Goal: Task Accomplishment & Management: Manage account settings

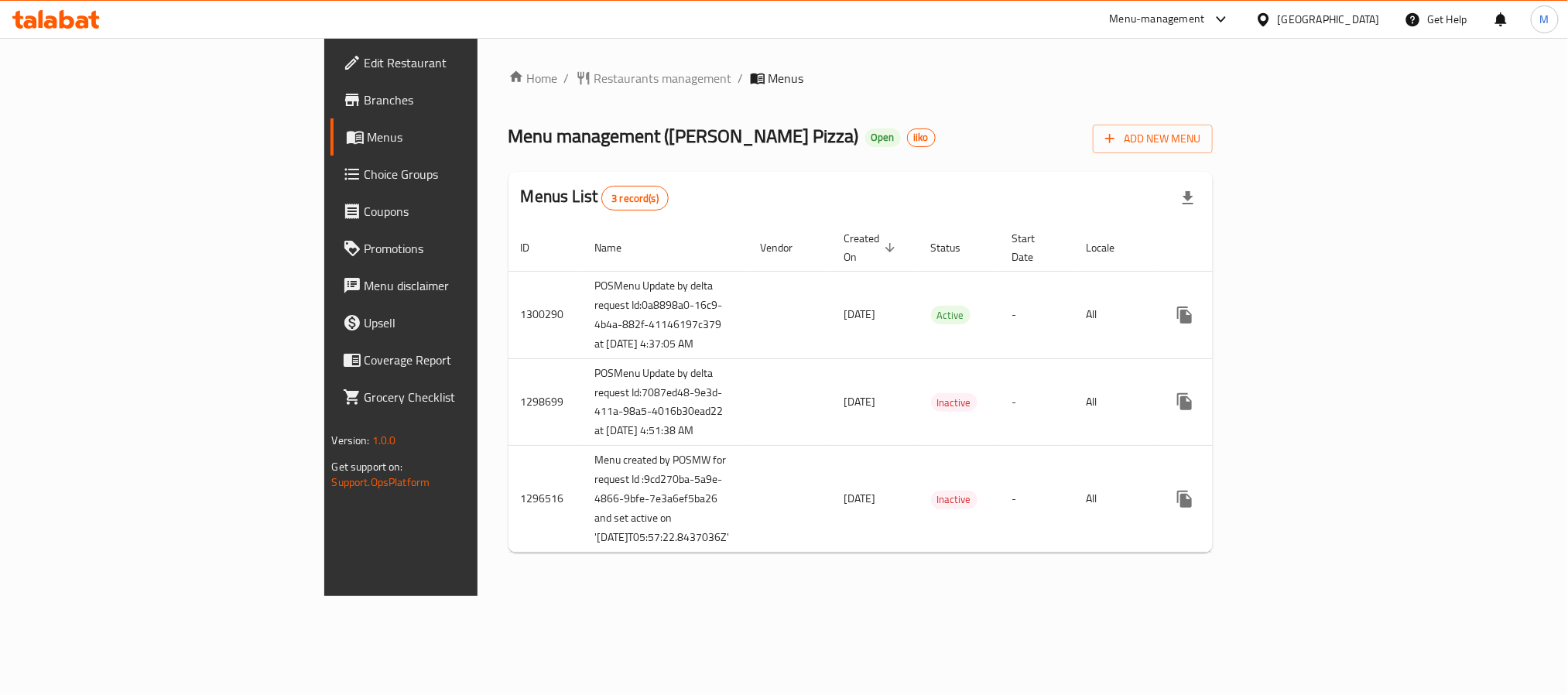
click at [364, 95] on span "Branches" at bounding box center [469, 100] width 209 height 19
click at [595, 77] on span "Restaurants management" at bounding box center [664, 78] width 138 height 19
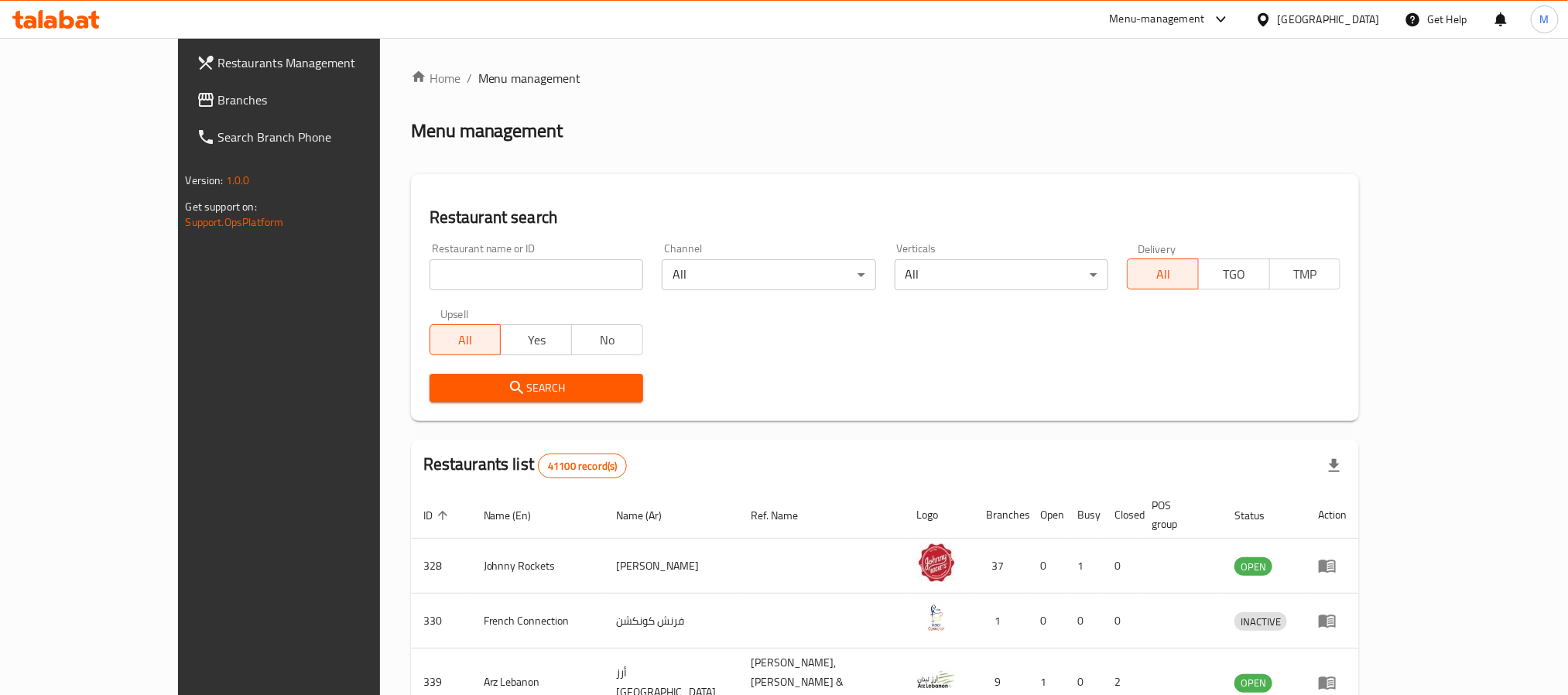
drag, startPoint x: 454, startPoint y: 260, endPoint x: 446, endPoint y: 290, distance: 31.0
click at [454, 261] on input "search" at bounding box center [536, 274] width 214 height 31
paste input "667470"
type input "667470"
click button "Search" at bounding box center [536, 388] width 214 height 28
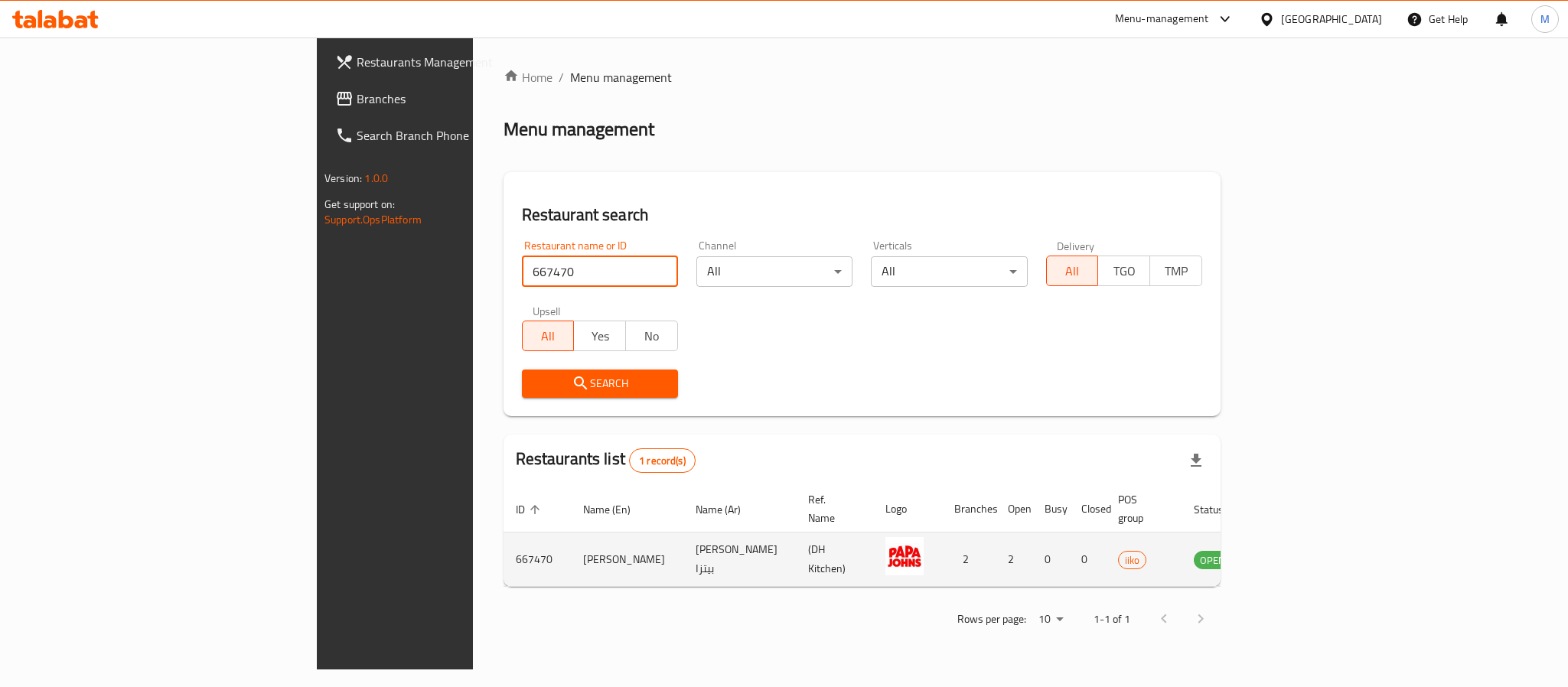
click at [1292, 554] on icon "enhanced table" at bounding box center [1283, 560] width 17 height 13
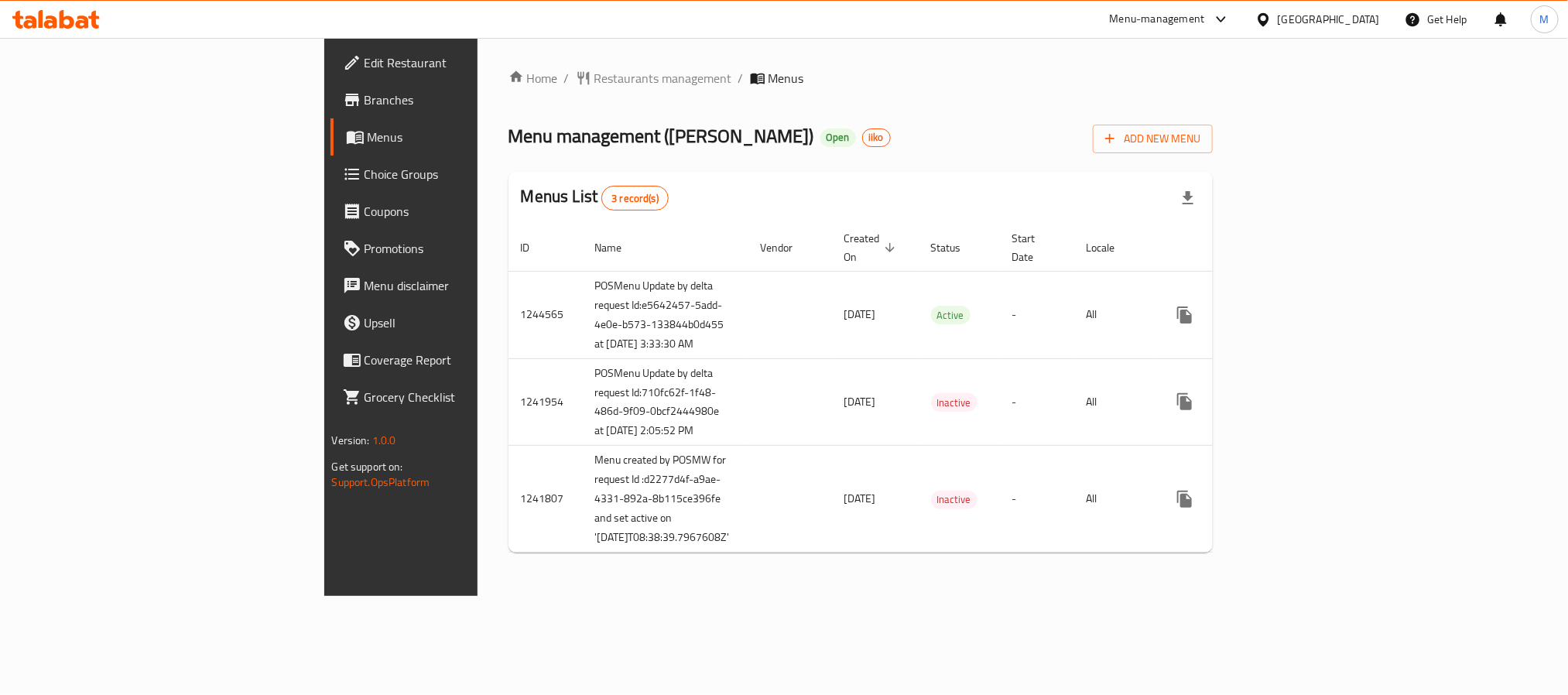
click at [364, 91] on span "Branches" at bounding box center [469, 100] width 209 height 19
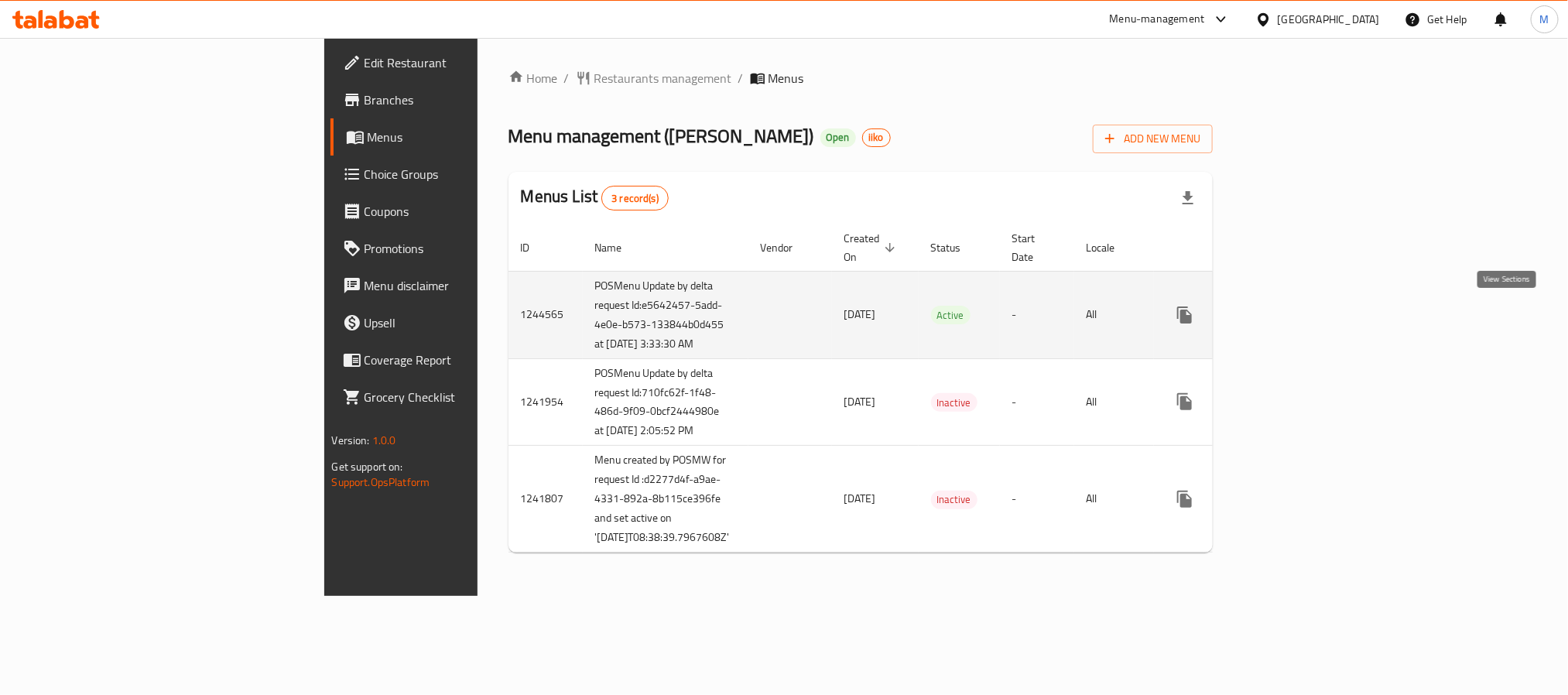
click at [1316, 306] on link "enhanced table" at bounding box center [1296, 315] width 37 height 37
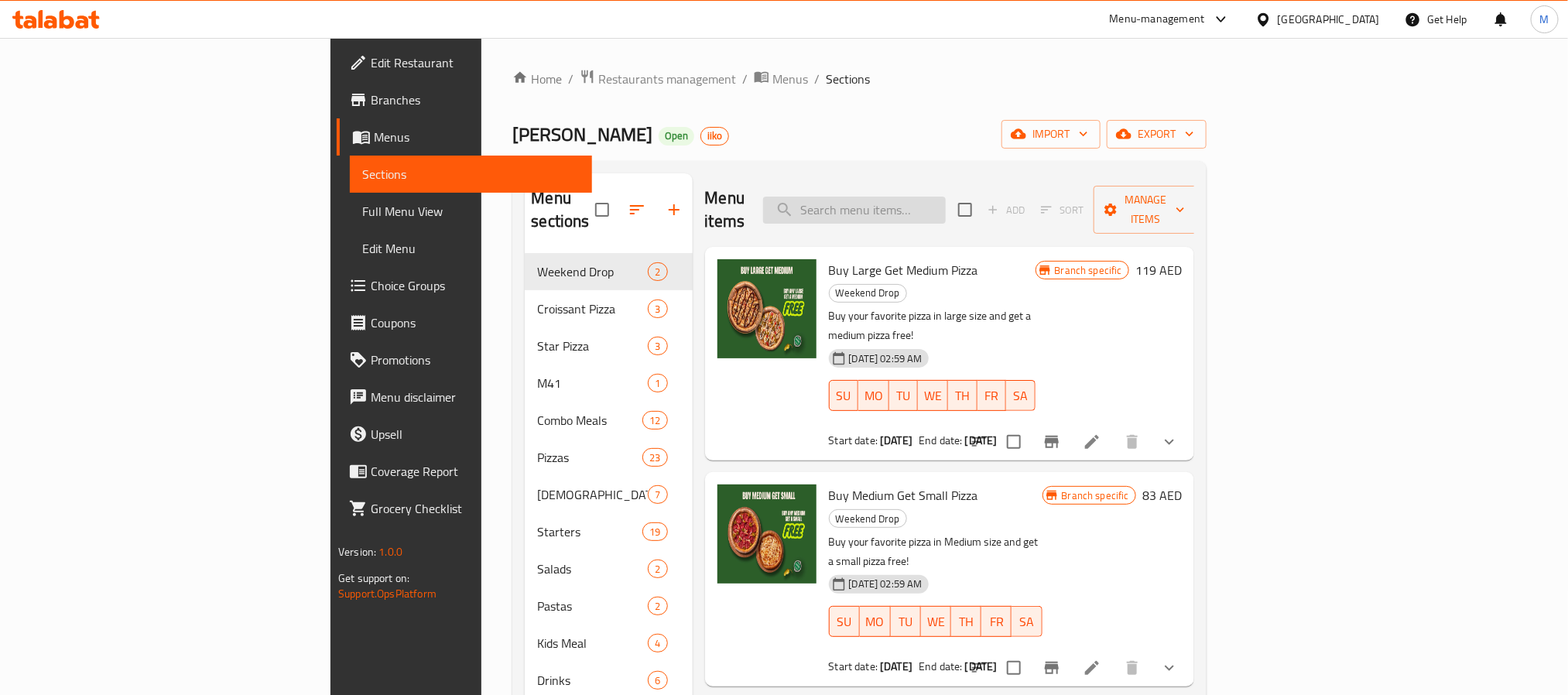
click at [920, 206] on input "search" at bounding box center [854, 210] width 183 height 27
paste input "Buy Medium Get Small Pizza"
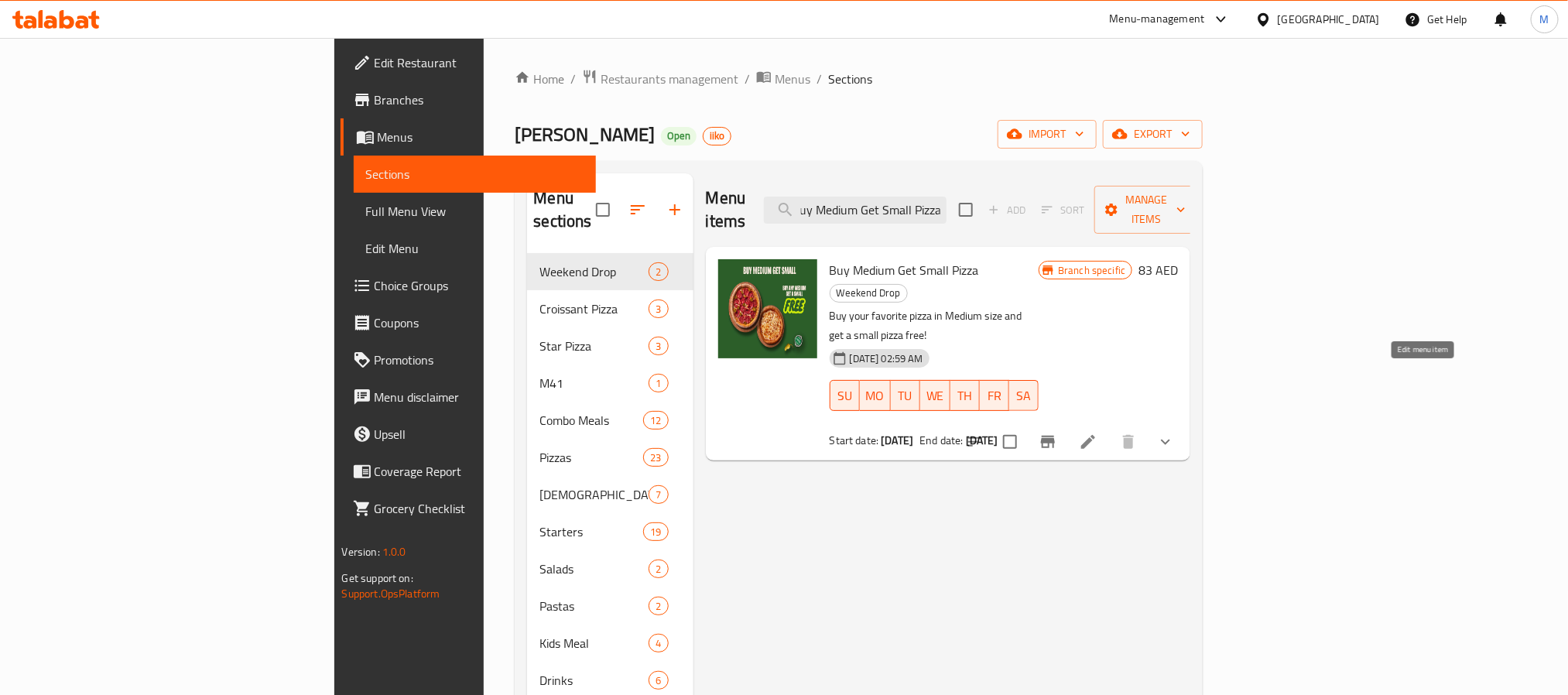
type input "Buy Medium Get Small Pizza"
click at [1095, 435] on icon at bounding box center [1089, 442] width 14 height 14
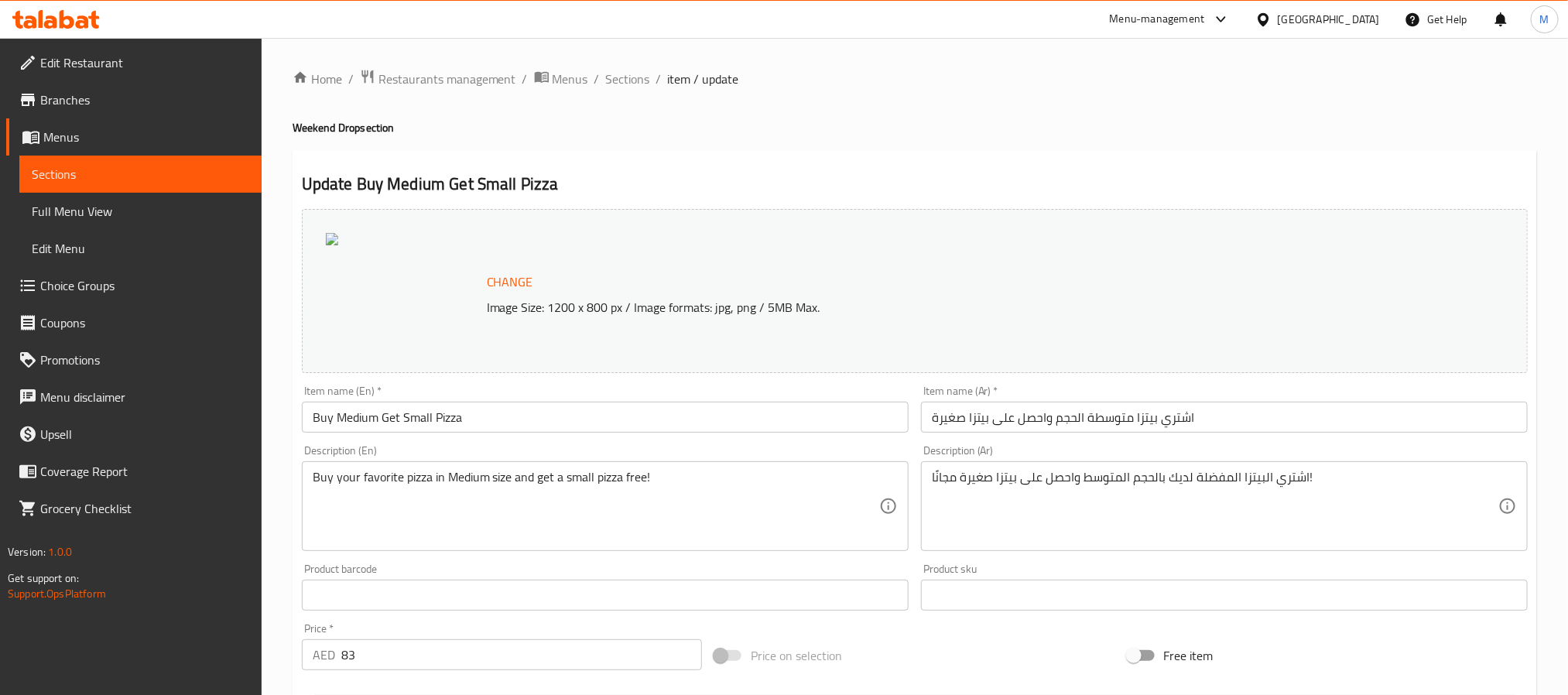
click at [41, 98] on span "Branches" at bounding box center [145, 100] width 209 height 19
